Goal: Obtain resource: Download file/media

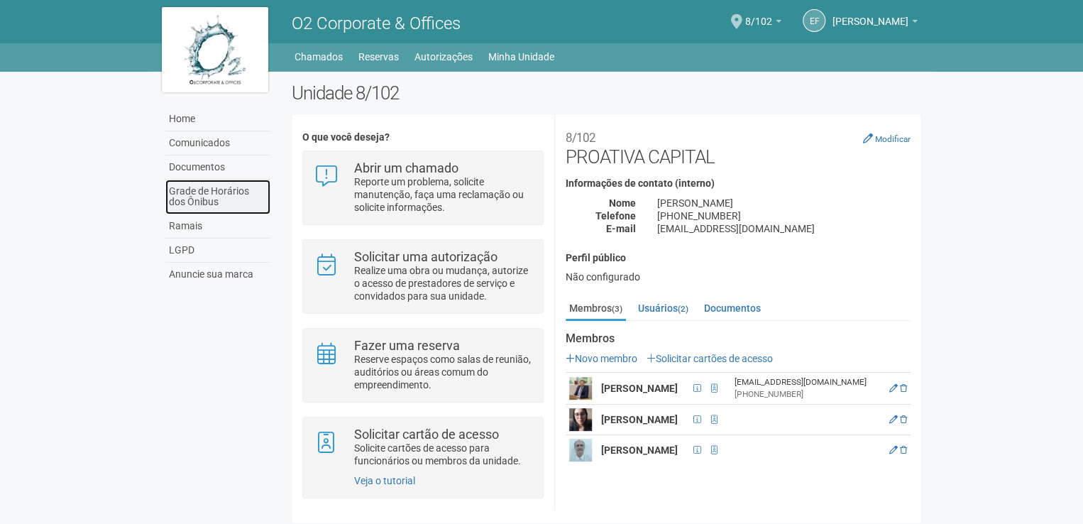
click at [192, 192] on link "Grade de Horários dos Ônibus" at bounding box center [217, 197] width 105 height 35
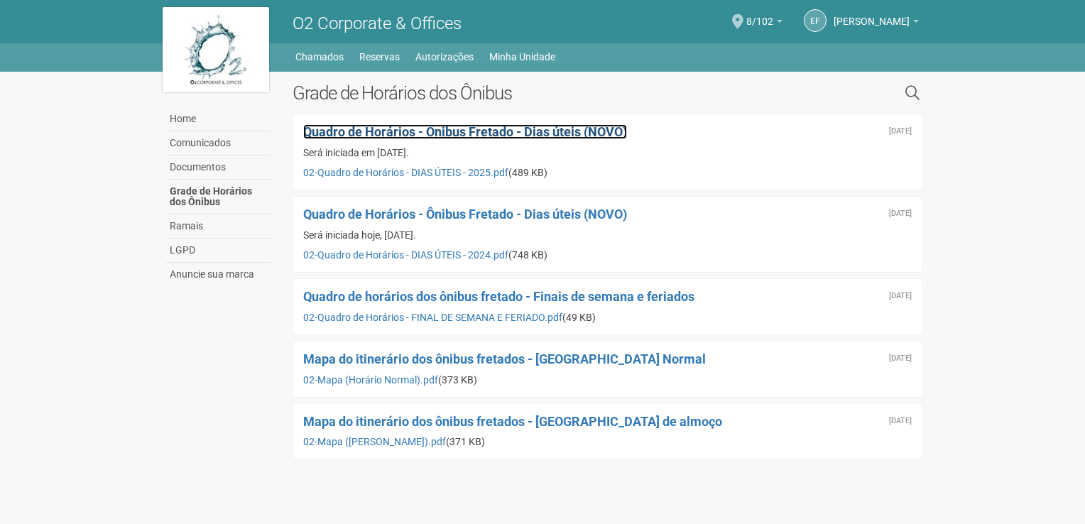
click at [478, 130] on span "Quadro de Horários - Ônibus Fretado - Dias úteis (NOVO)" at bounding box center [465, 131] width 324 height 15
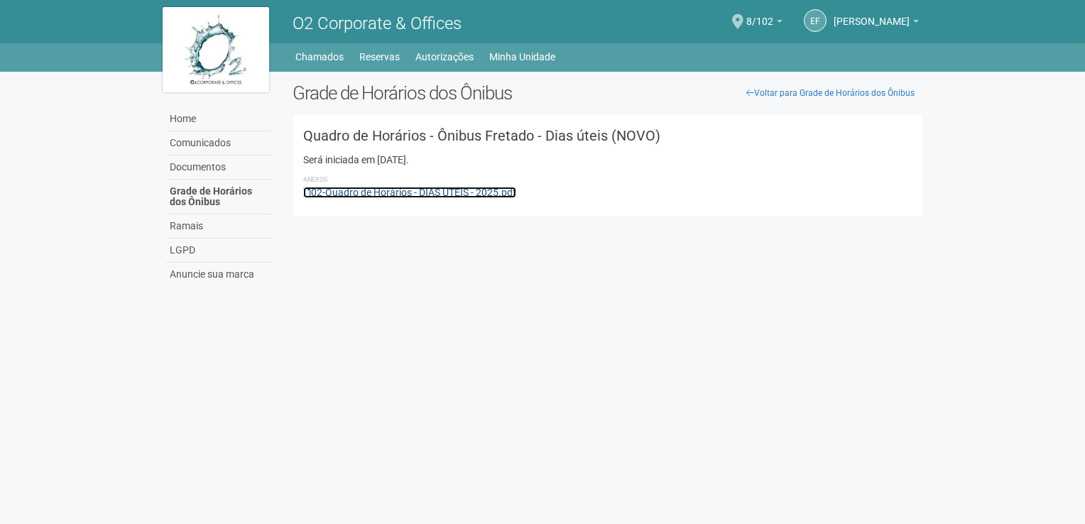
click at [406, 192] on link "02-Quadro de Horários - DIAS ÚTEIS - 2025.pdf" at bounding box center [409, 192] width 213 height 11
